Goal: Check status: Check status

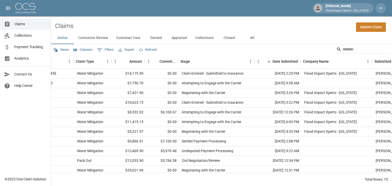
scroll to position [0, 98]
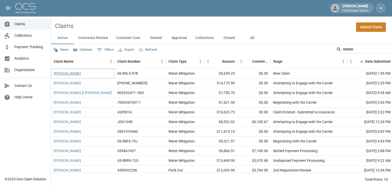
click at [72, 74] on link "[PERSON_NAME]" at bounding box center [67, 73] width 27 height 5
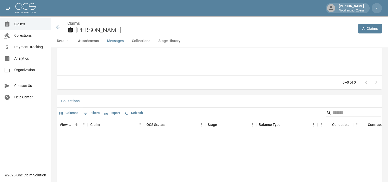
scroll to position [584, 0]
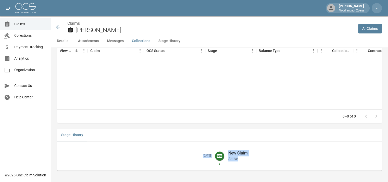
drag, startPoint x: 197, startPoint y: 156, endPoint x: 253, endPoint y: 162, distance: 56.6
click at [253, 162] on li "[DATE] New Claim Active" at bounding box center [219, 156] width 316 height 18
copy li "[DATE] New Claim Active"
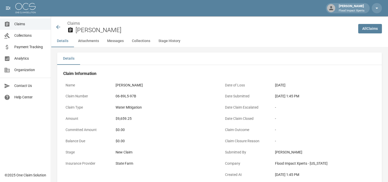
scroll to position [0, 0]
click at [58, 28] on icon at bounding box center [58, 27] width 6 height 6
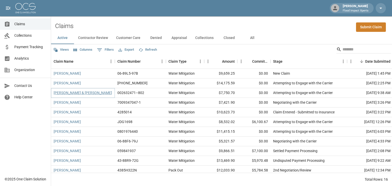
click at [70, 94] on link "[PERSON_NAME] & [PERSON_NAME]" at bounding box center [83, 92] width 58 height 5
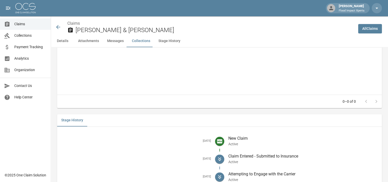
scroll to position [627, 0]
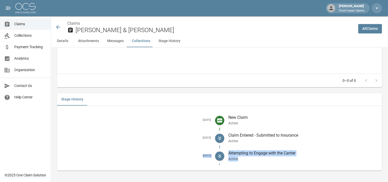
drag, startPoint x: 197, startPoint y: 155, endPoint x: 300, endPoint y: 159, distance: 103.1
click at [300, 159] on li "[DATE] Attempting to Engage with the Carrier Active" at bounding box center [219, 156] width 316 height 18
copy li "[DATE] Attempting to Engage with the Carrier Active"
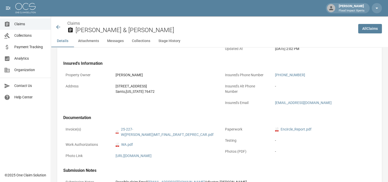
scroll to position [117, 0]
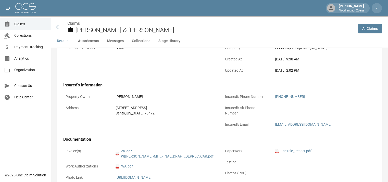
click at [56, 26] on icon at bounding box center [58, 27] width 6 height 6
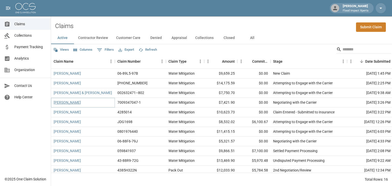
click at [66, 104] on link "[PERSON_NAME]" at bounding box center [67, 102] width 27 height 5
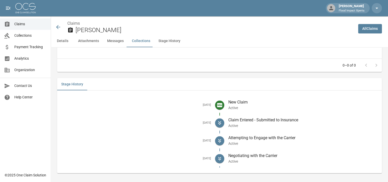
scroll to position [641, 0]
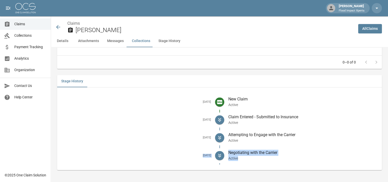
drag, startPoint x: 197, startPoint y: 155, endPoint x: 283, endPoint y: 160, distance: 85.8
click at [283, 160] on li "[DATE] Negotiating with the Carrier Active" at bounding box center [219, 156] width 316 height 18
copy li "[DATE] Negotiating with the Carrier Active"
click at [57, 29] on icon at bounding box center [58, 27] width 6 height 6
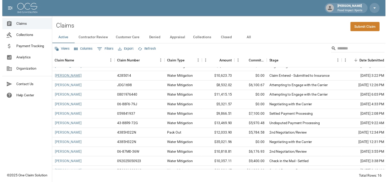
scroll to position [4, 0]
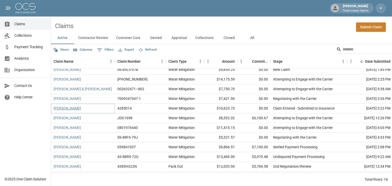
click at [64, 108] on link "[PERSON_NAME]" at bounding box center [67, 108] width 27 height 5
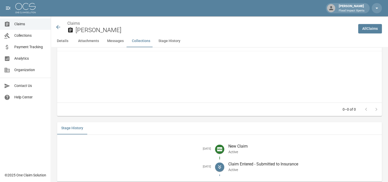
scroll to position [609, 0]
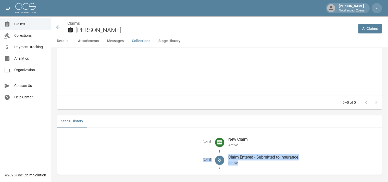
drag, startPoint x: 198, startPoint y: 156, endPoint x: 279, endPoint y: 160, distance: 81.4
click at [279, 160] on li "[DATE] Claim Entered - Submitted to Insurance Active" at bounding box center [219, 160] width 316 height 18
copy li "[DATE] Claim Entered - Submitted to Insurance Active"
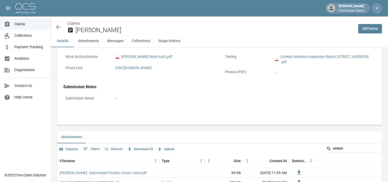
scroll to position [150, 0]
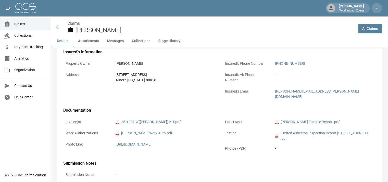
click at [60, 27] on icon at bounding box center [58, 27] width 4 height 4
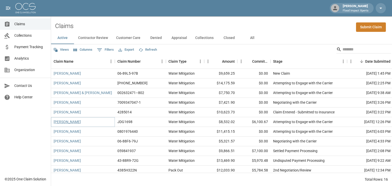
click at [67, 121] on link "[PERSON_NAME]" at bounding box center [67, 121] width 27 height 5
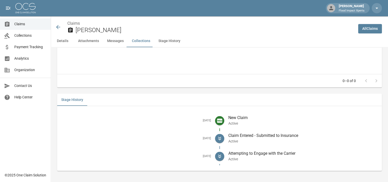
scroll to position [616, 0]
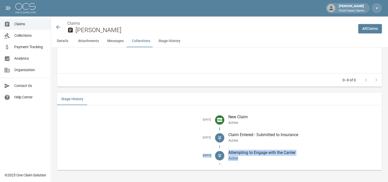
drag, startPoint x: 196, startPoint y: 155, endPoint x: 305, endPoint y: 164, distance: 109.8
click at [305, 164] on li "[DATE] Attempting to Engage with the Carrier Active" at bounding box center [219, 156] width 316 height 18
copy li "[DATE] Attempting to Engage with the Carrier Active"
